Goal: Task Accomplishment & Management: Use online tool/utility

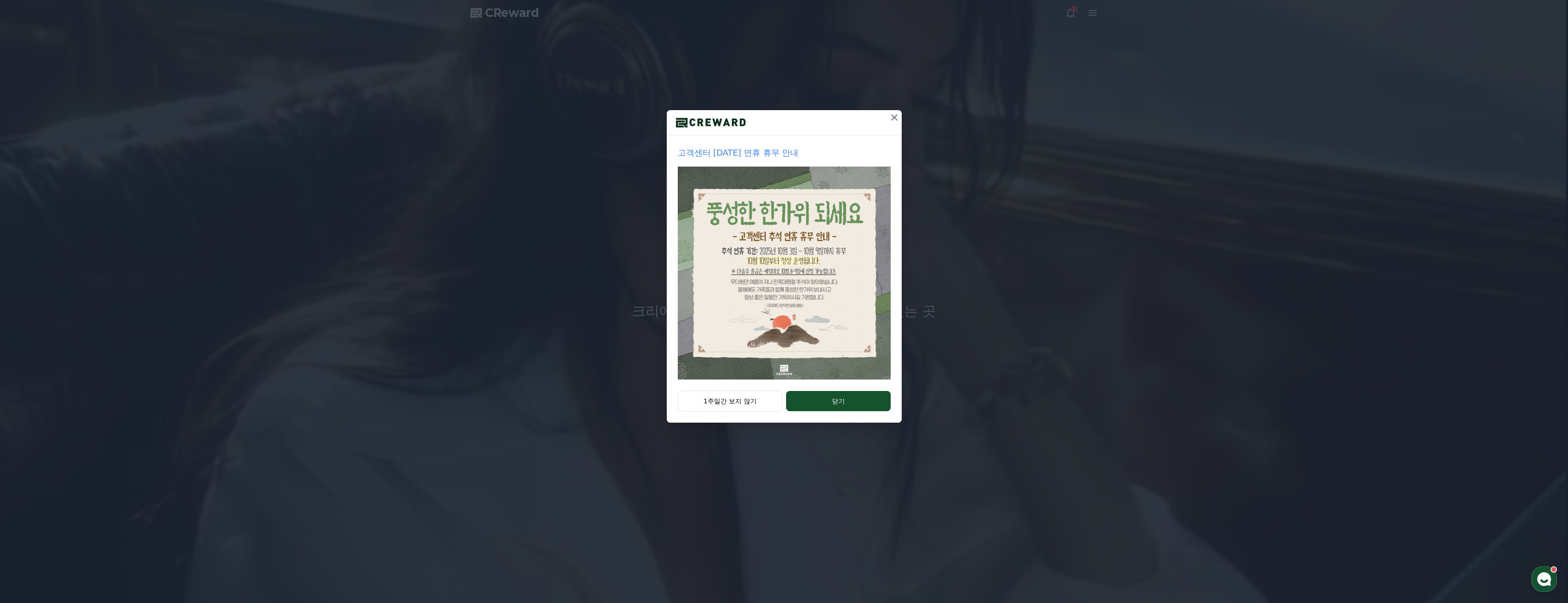
click at [489, 117] on icon at bounding box center [894, 117] width 11 height 11
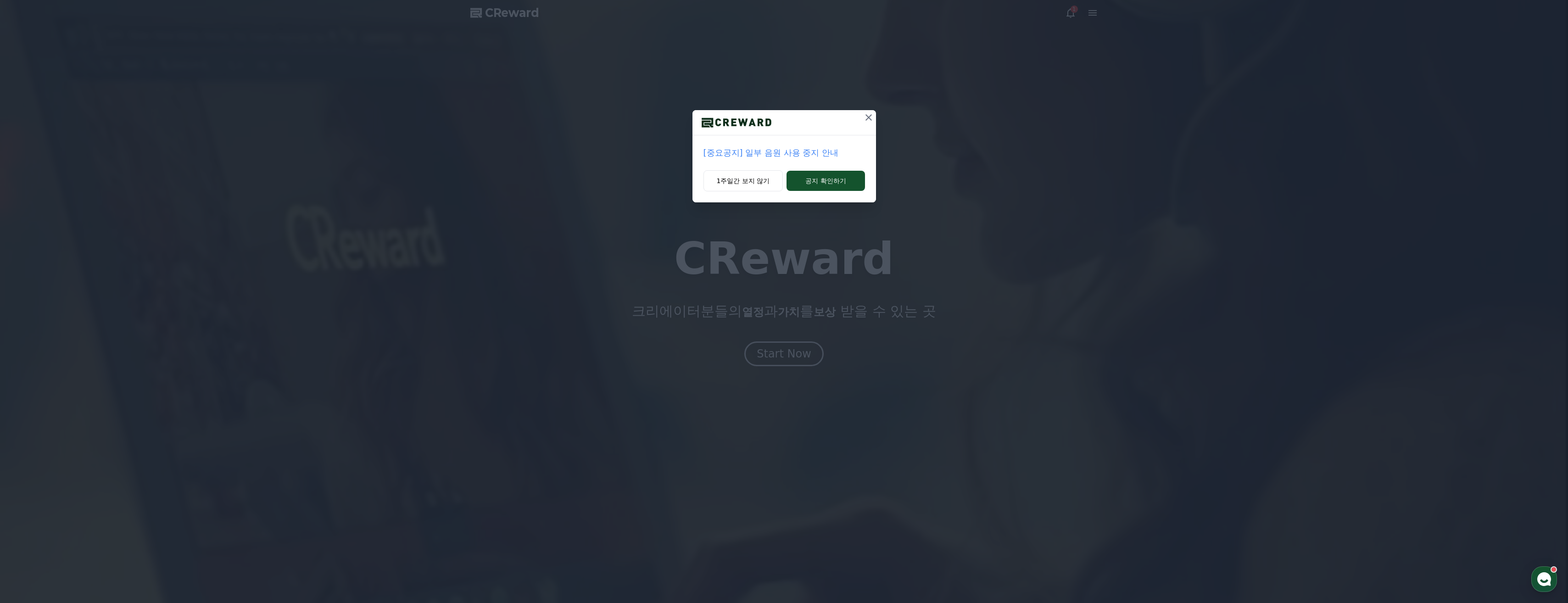
click at [489, 116] on icon at bounding box center [869, 117] width 7 height 7
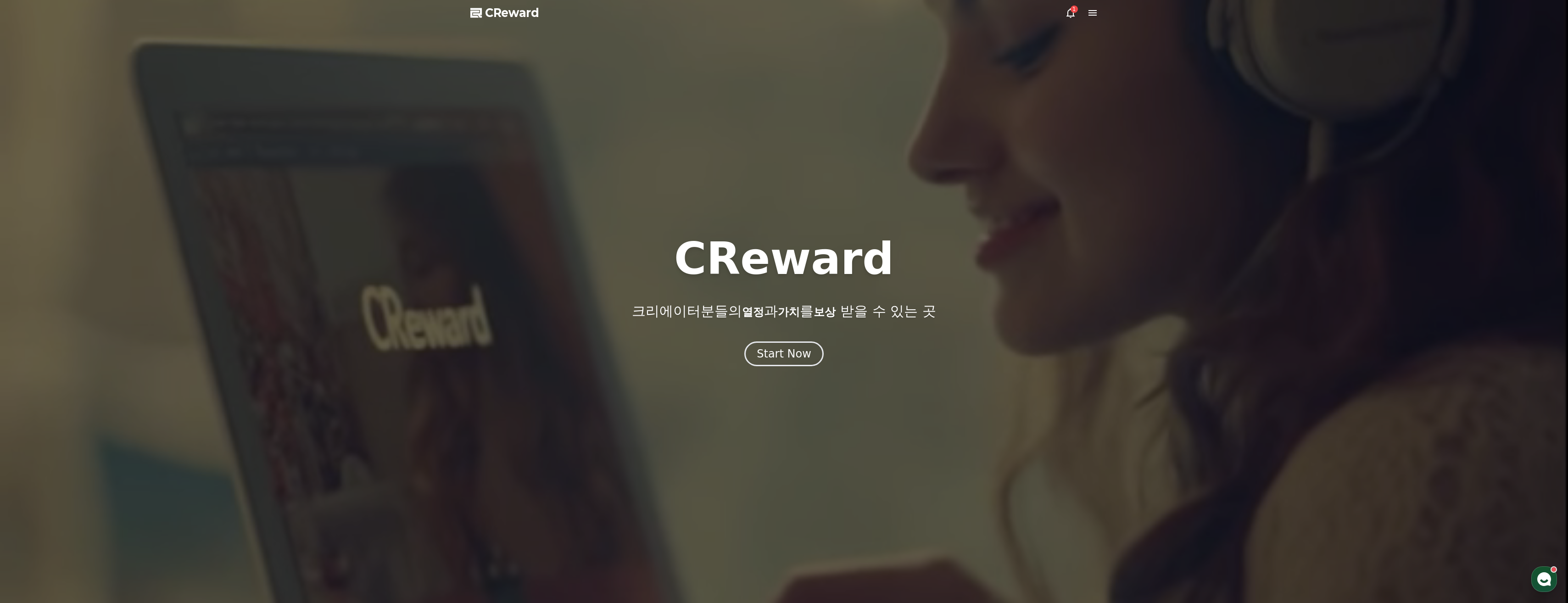
click at [489, 16] on span "CReward" at bounding box center [512, 13] width 54 height 15
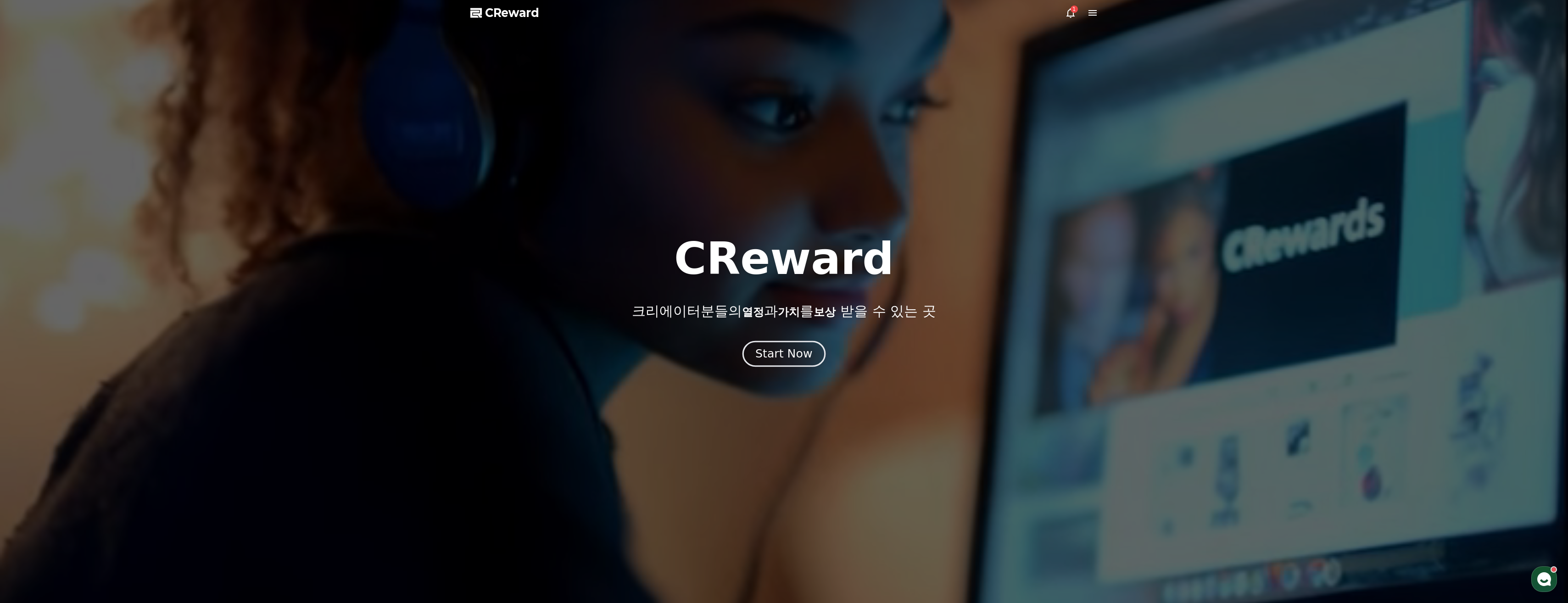
click at [489, 351] on div "Start Now" at bounding box center [783, 354] width 57 height 16
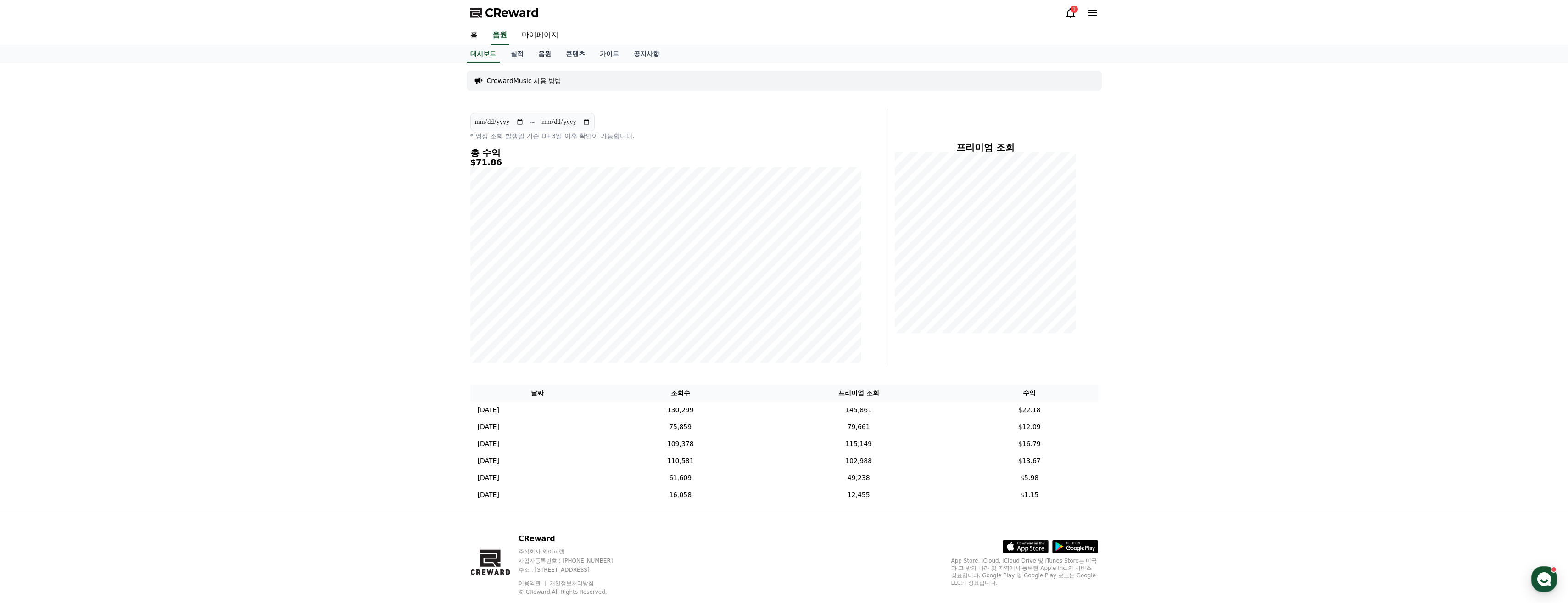
click at [489, 55] on link "음원" at bounding box center [544, 54] width 27 height 18
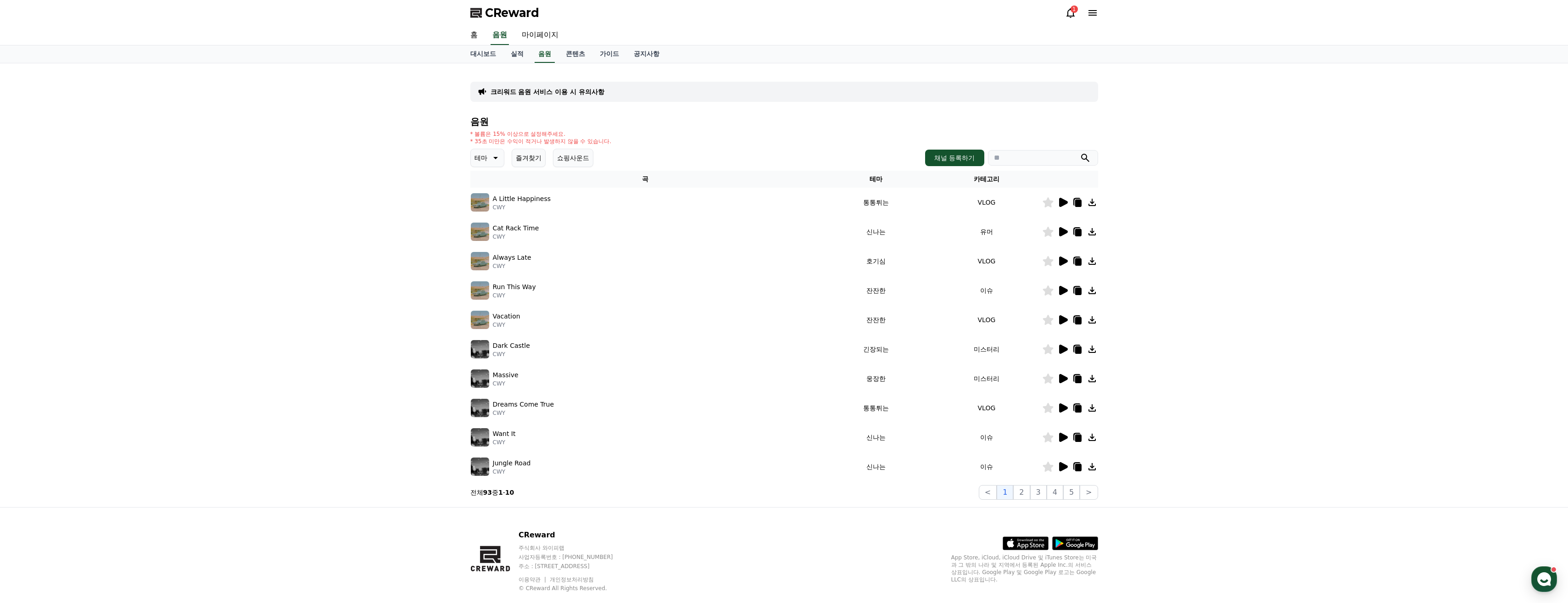
click at [489, 204] on icon at bounding box center [1063, 202] width 9 height 9
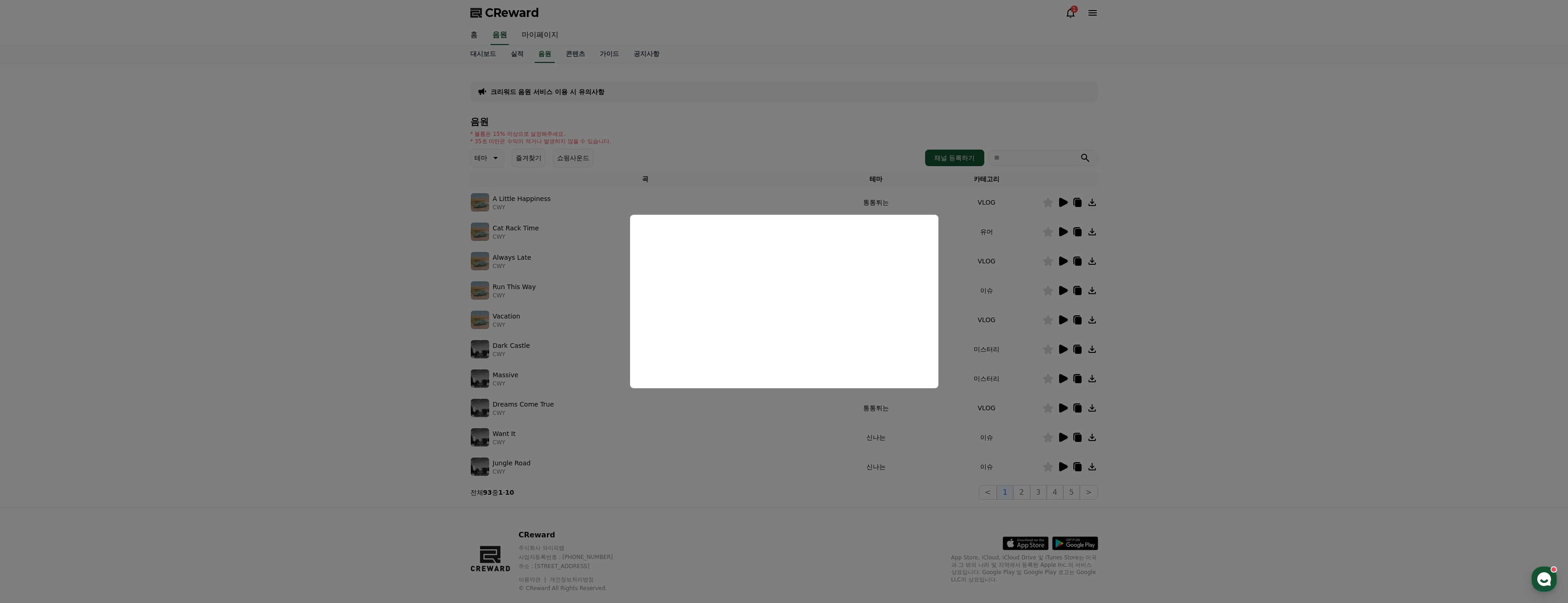
drag, startPoint x: 845, startPoint y: 415, endPoint x: 805, endPoint y: 405, distance: 41.2
click at [489, 409] on button "close modal" at bounding box center [784, 301] width 1568 height 603
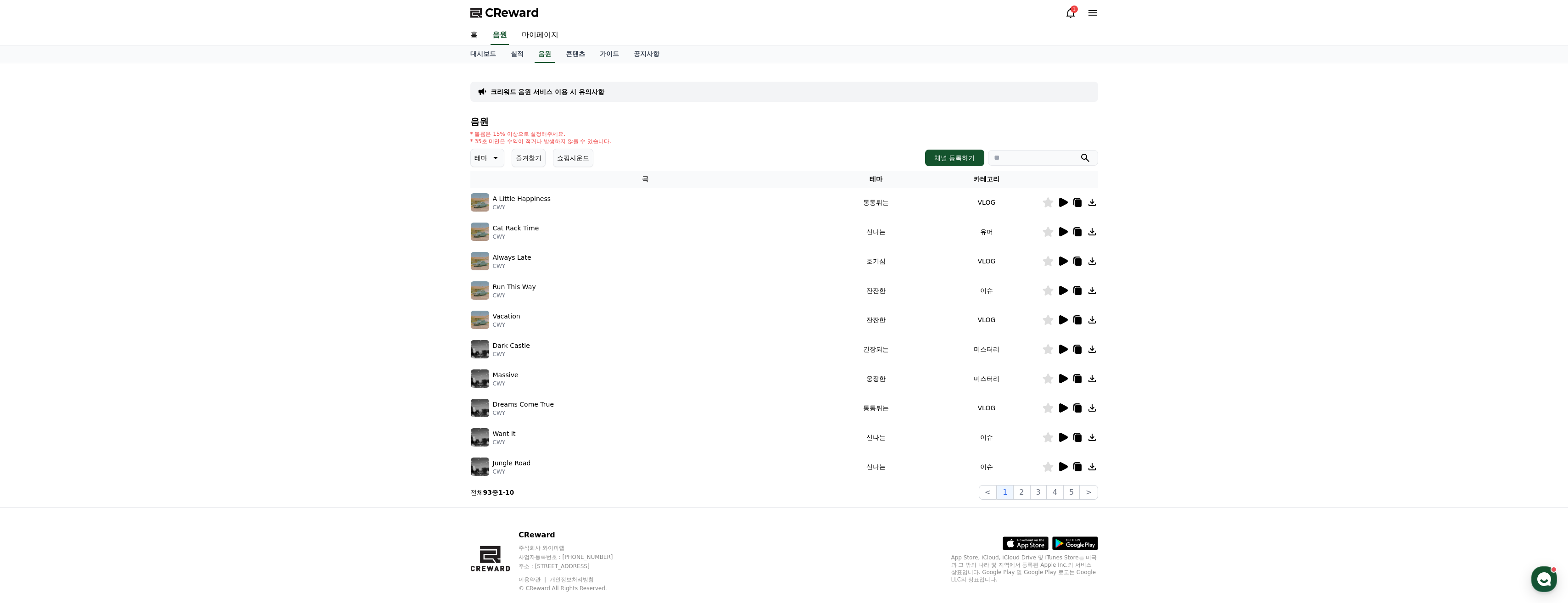
click at [489, 167] on div "음원 * 볼륨은 15% 이상으로 설정해주세요. * 35초 미만은 수익이 적거나 발생하지 않을 수 있습니다. 테마 즐겨찾기 쇼핑사운드 채널 등록…" at bounding box center [784, 307] width 628 height 383
click at [483, 159] on p "테마" at bounding box center [481, 158] width 13 height 13
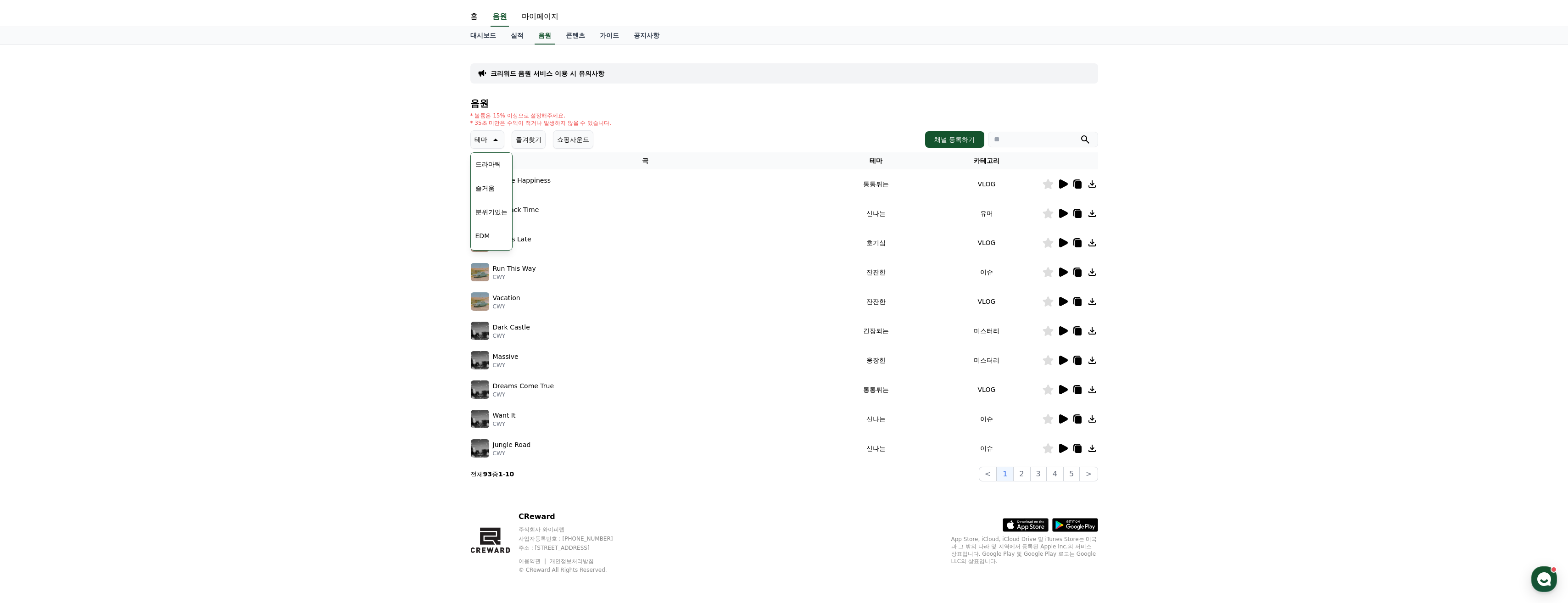
scroll to position [378, 0]
click at [489, 233] on button "코믹한" at bounding box center [485, 239] width 27 height 20
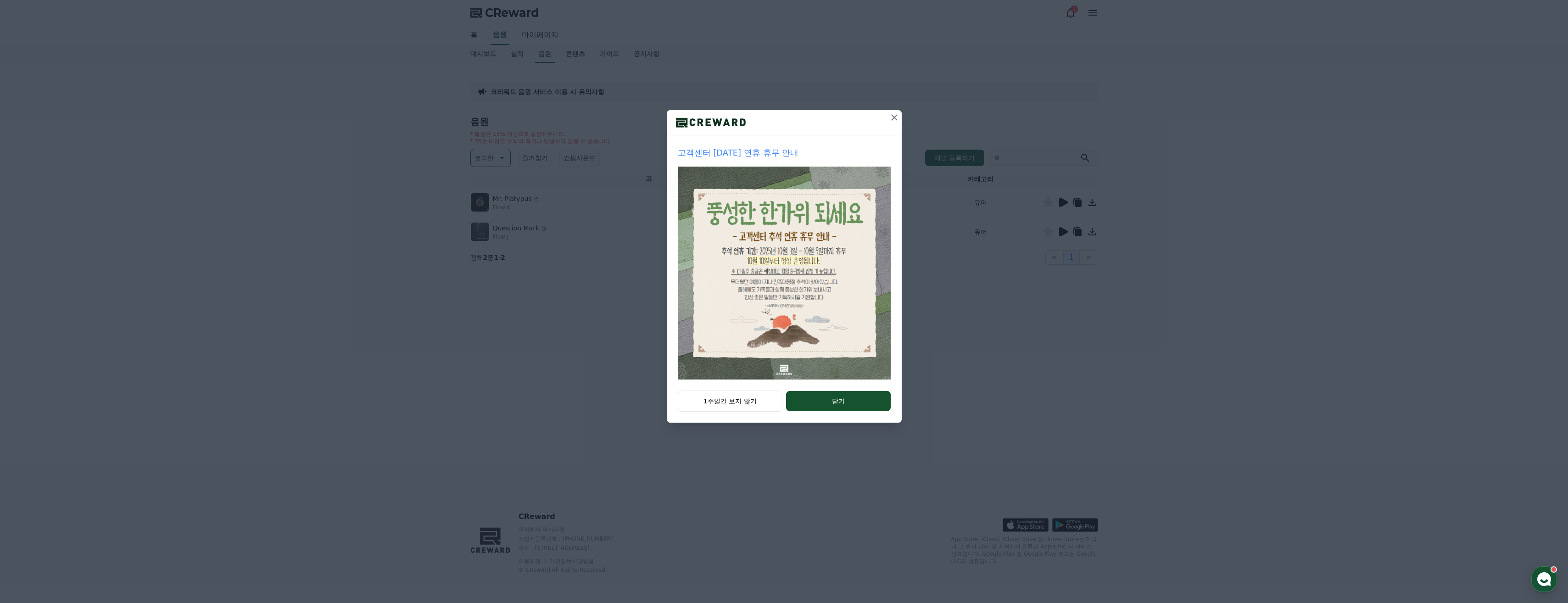
drag, startPoint x: 827, startPoint y: 405, endPoint x: 836, endPoint y: 405, distance: 9.0
click at [836, 405] on button "닫기" at bounding box center [838, 400] width 104 height 20
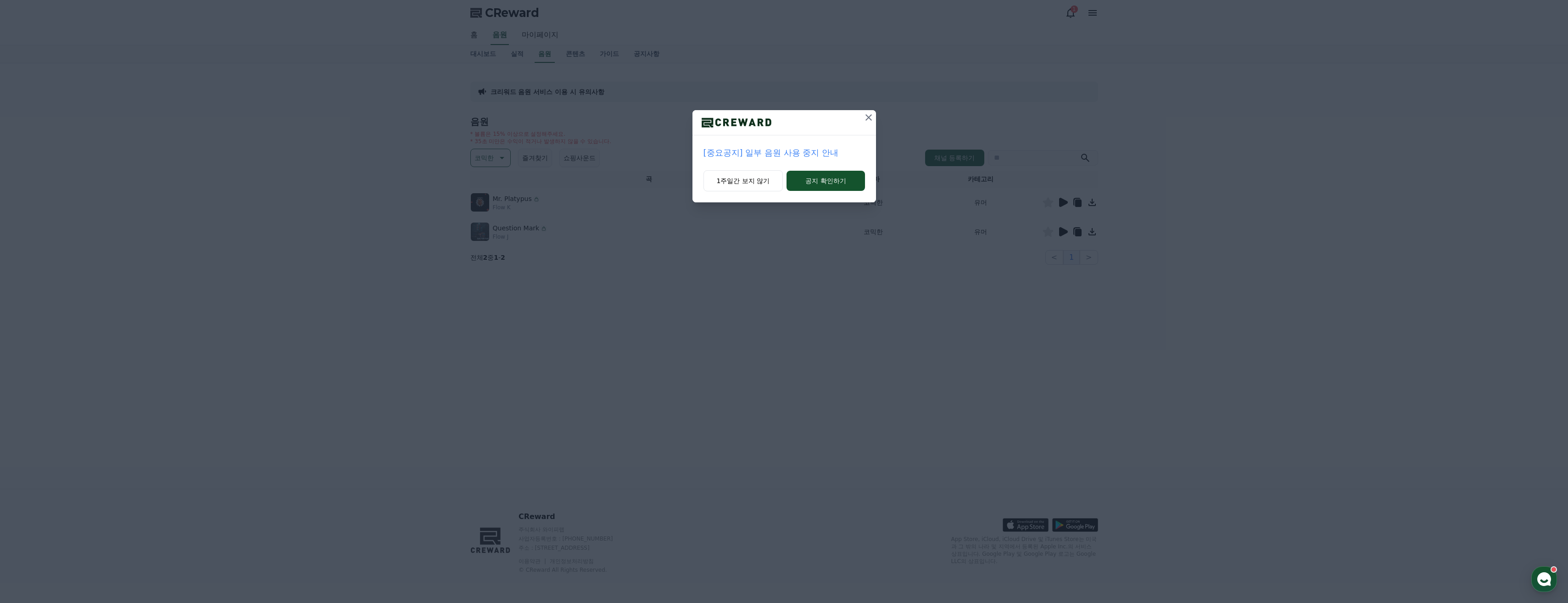
click at [867, 120] on icon at bounding box center [869, 117] width 11 height 11
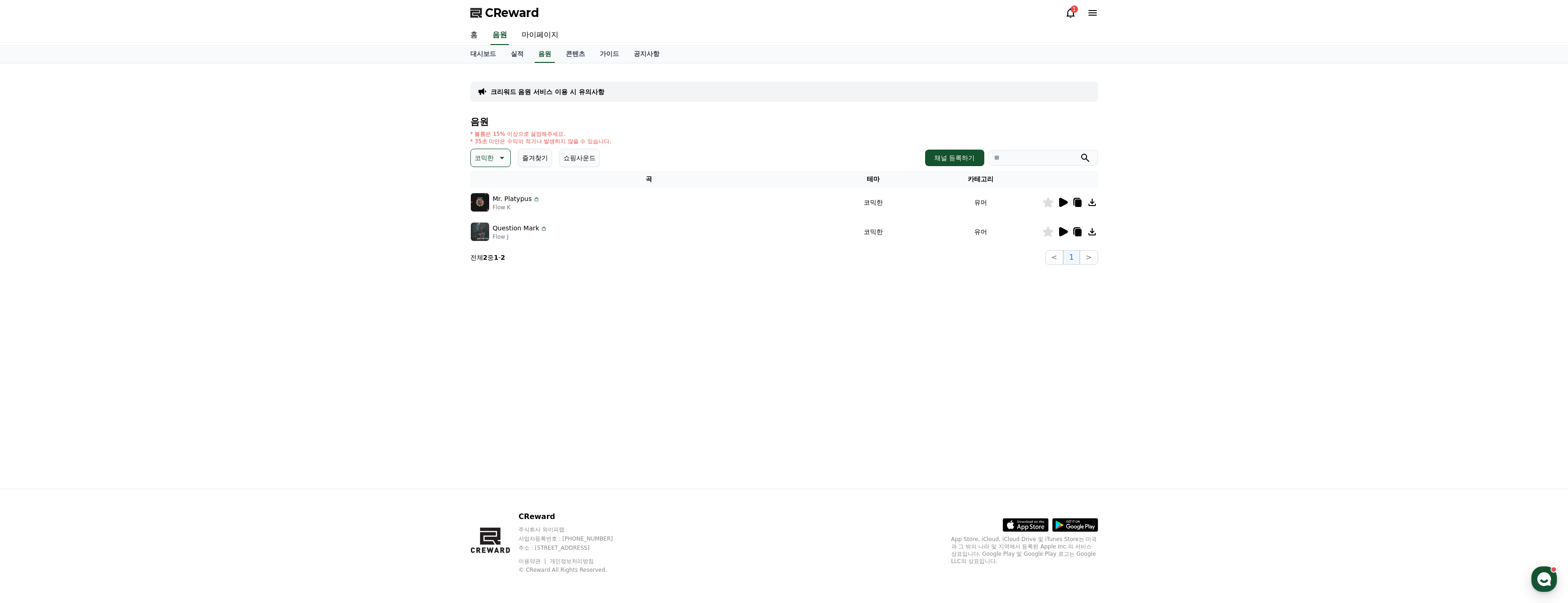
click at [463, 234] on div "크리워드 음원 서비스 이용 시 유의사항 음원 * 볼륨은 15% 이상으로 설정해주세요. * 35초 미만은 수익이 적거나 발생하지 않을 수 있습니…" at bounding box center [784, 276] width 642 height 425
click at [1067, 231] on div at bounding box center [1070, 232] width 55 height 11
click at [1067, 231] on icon at bounding box center [1063, 231] width 9 height 9
